Goal: Find specific page/section: Find specific page/section

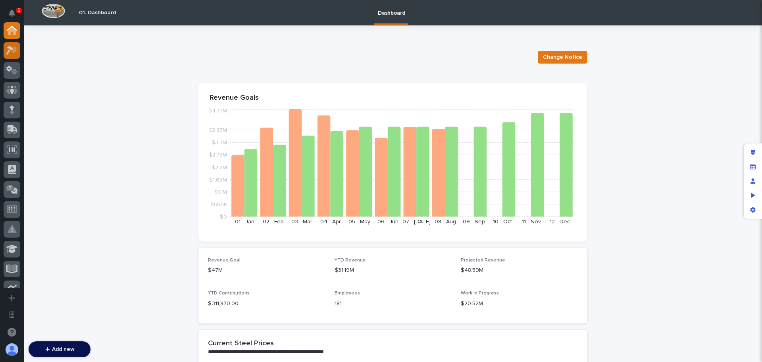
click at [14, 52] on icon at bounding box center [12, 50] width 12 height 9
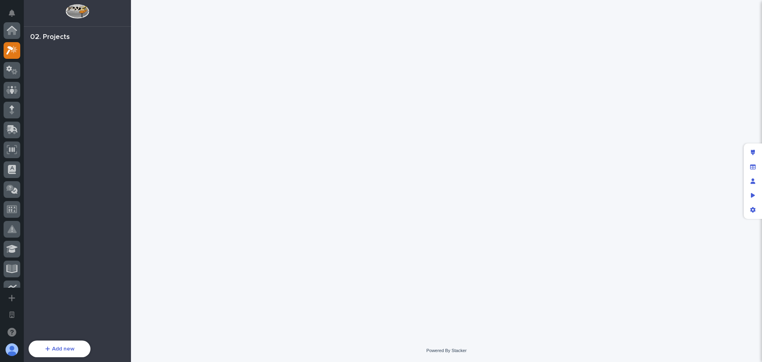
scroll to position [20, 0]
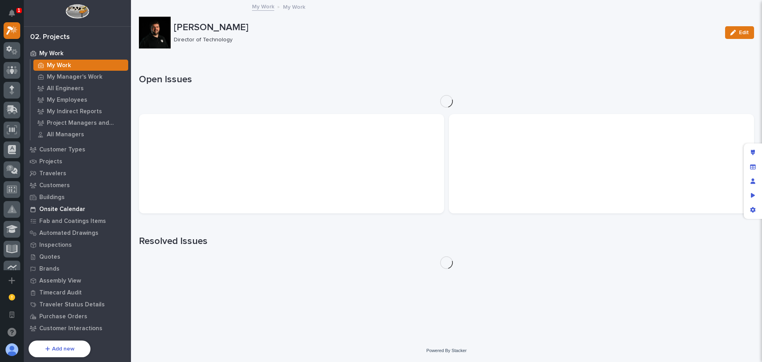
click at [73, 211] on p "Onsite Calendar" at bounding box center [62, 209] width 46 height 7
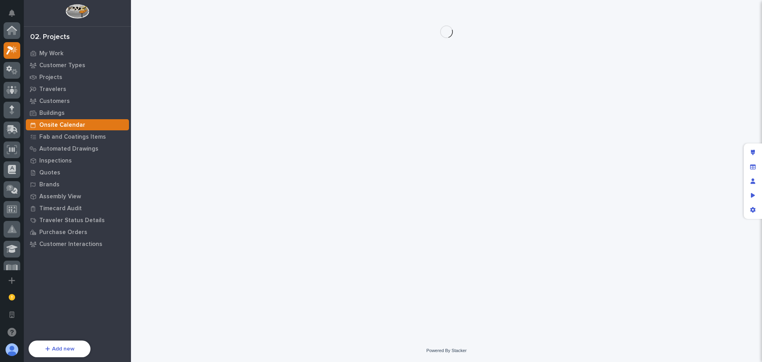
scroll to position [20, 0]
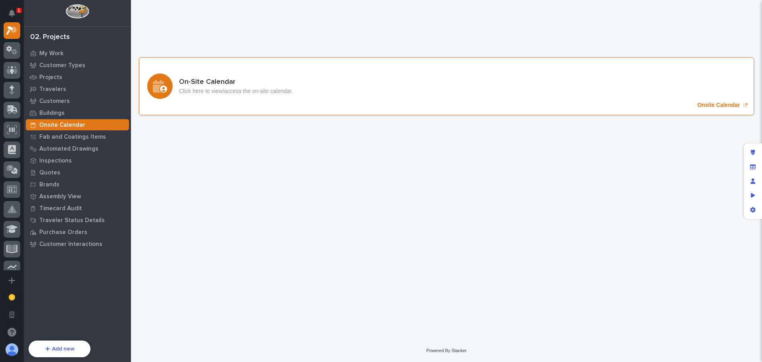
click at [290, 86] on div "On-Site Calendar Click here to view/access the on-site calendar." at bounding box center [236, 86] width 114 height 17
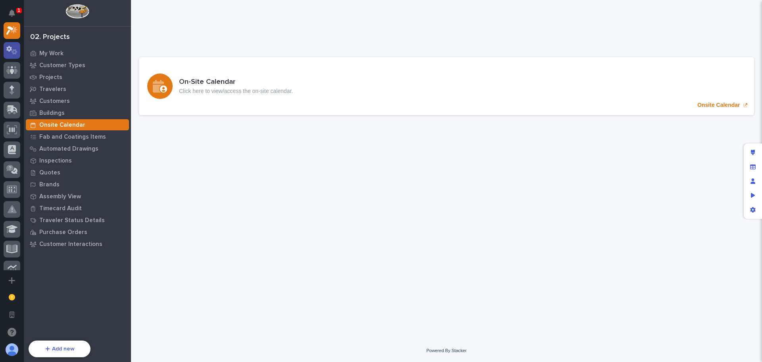
click at [17, 50] on icon at bounding box center [12, 50] width 12 height 9
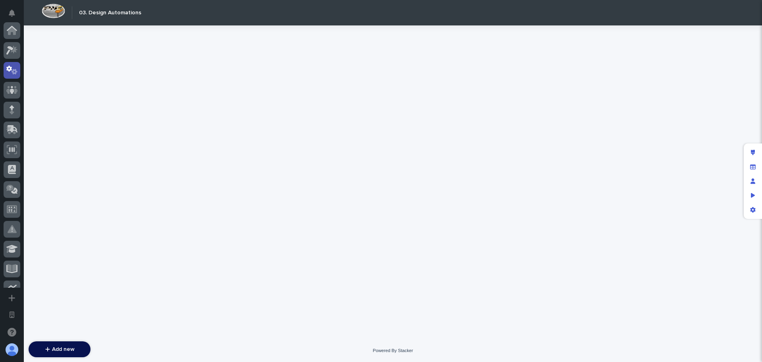
scroll to position [40, 0]
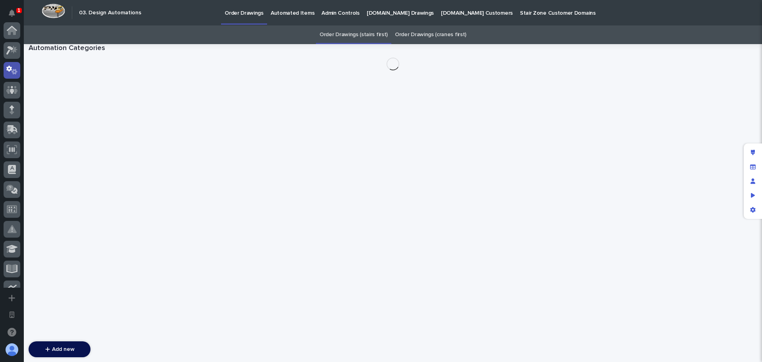
scroll to position [40, 0]
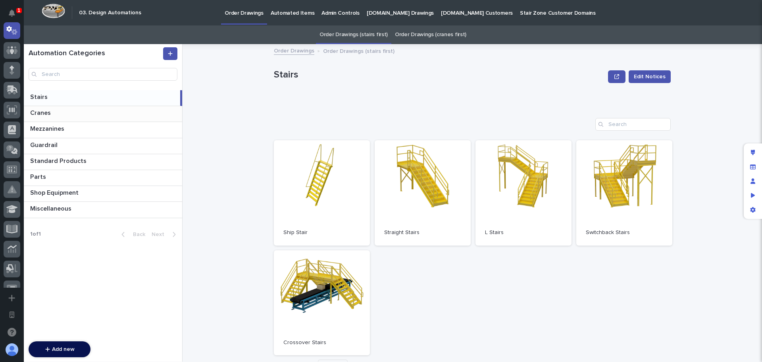
click at [61, 113] on p at bounding box center [104, 113] width 149 height 8
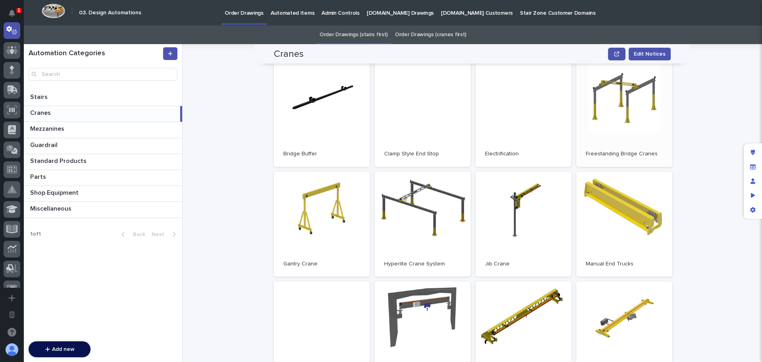
scroll to position [40, 0]
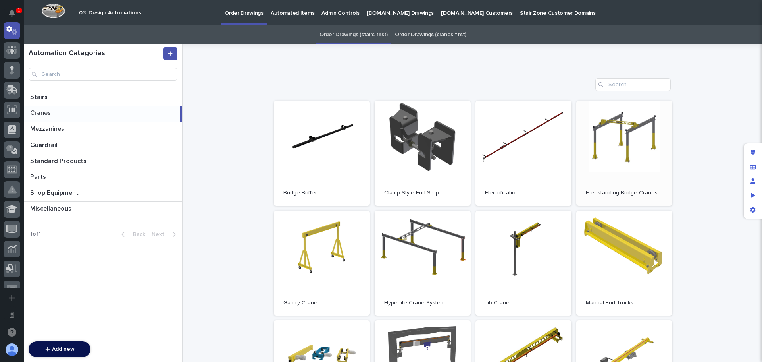
click at [614, 163] on link "Open" at bounding box center [624, 152] width 96 height 105
